Goal: Find contact information: Find contact information

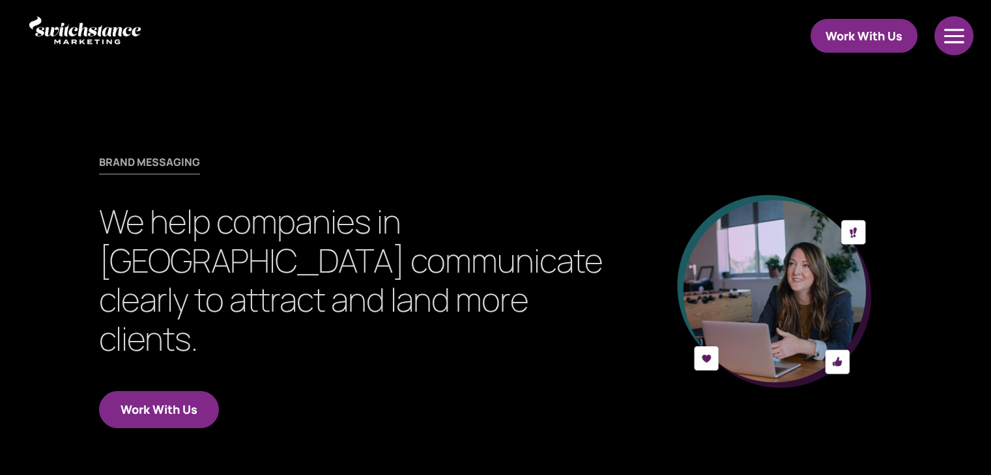
click at [947, 29] on div at bounding box center [953, 35] width 41 height 39
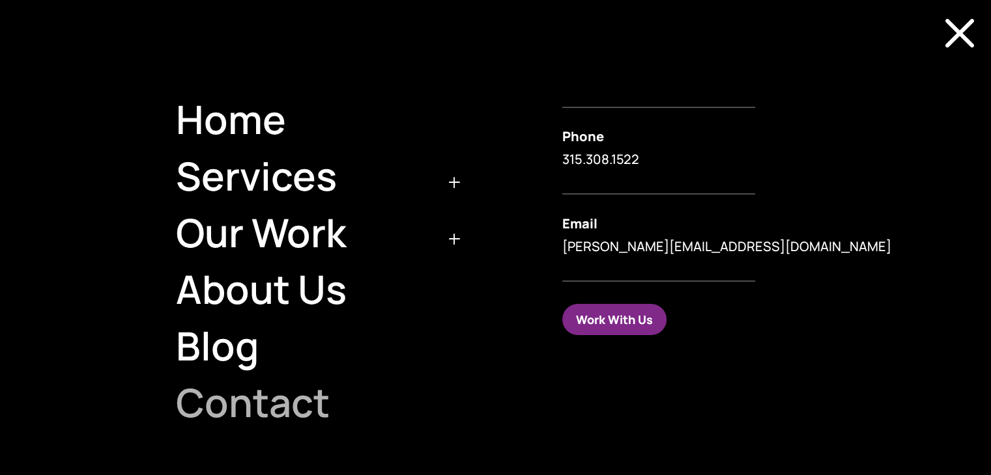
click at [222, 406] on link "Contact" at bounding box center [314, 402] width 308 height 57
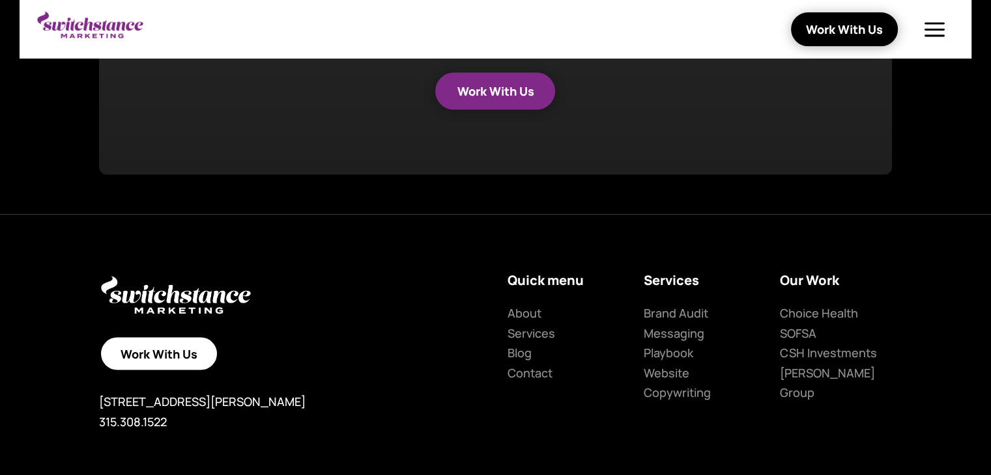
scroll to position [2367, 0]
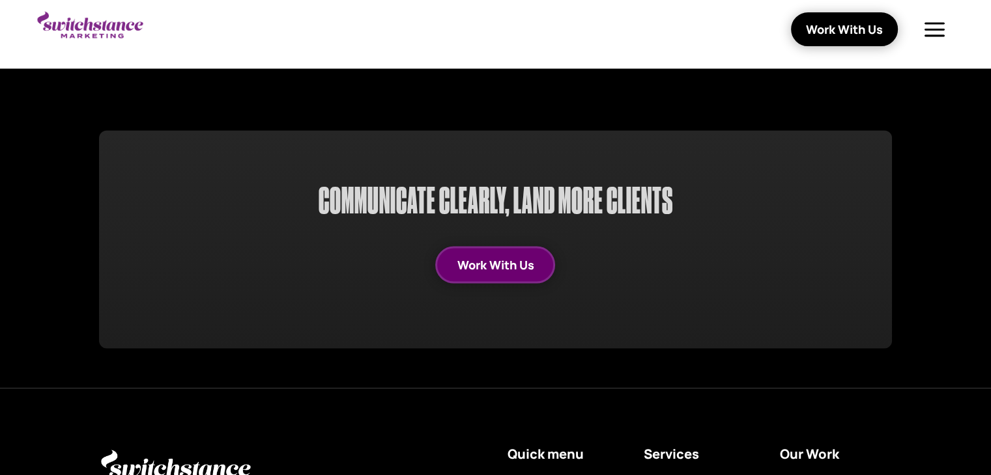
click at [511, 266] on link "Work With Us" at bounding box center [495, 264] width 120 height 37
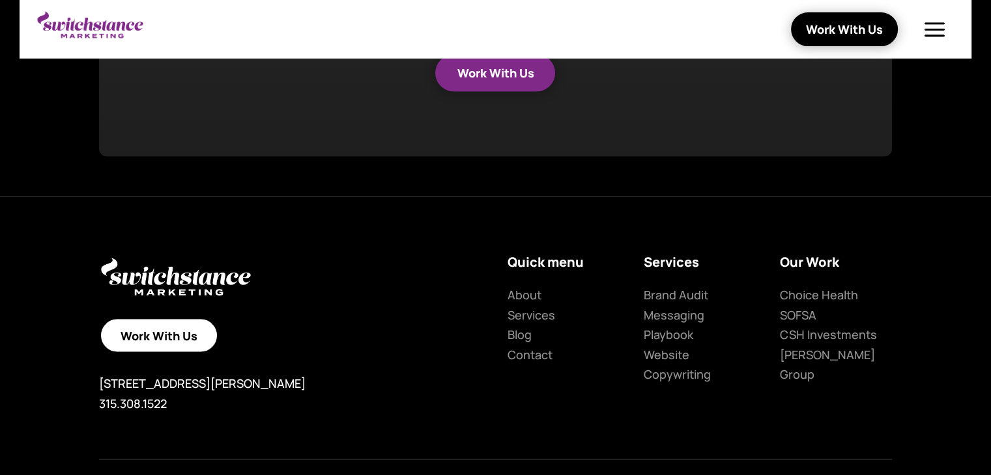
scroll to position [2627, 0]
